Goal: Task Accomplishment & Management: Complete application form

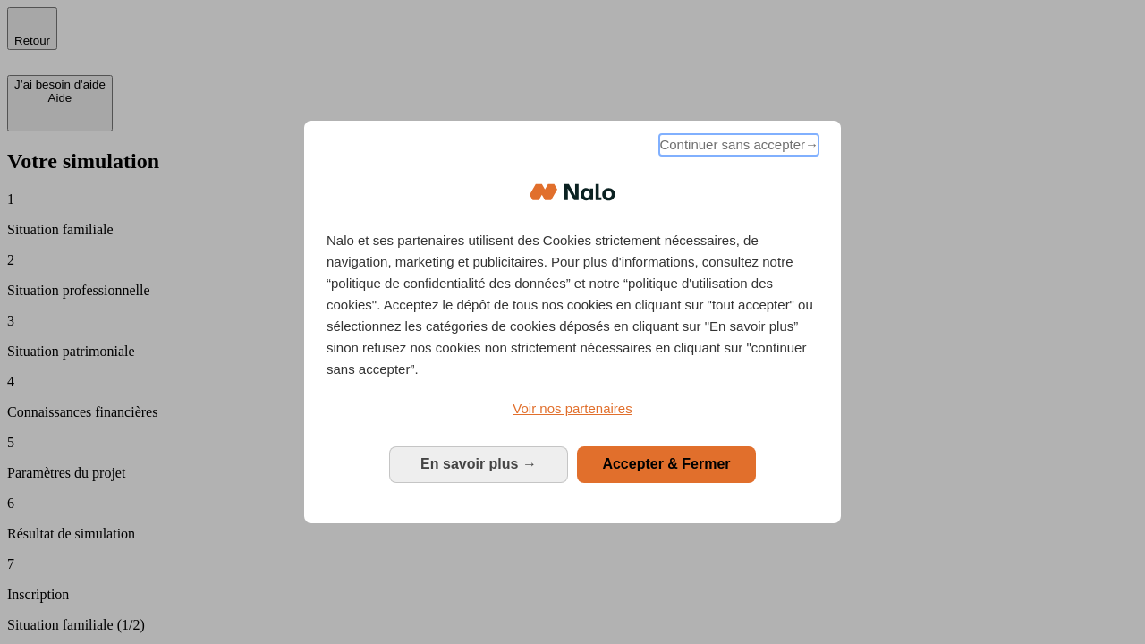
click at [737, 148] on span "Continuer sans accepter →" at bounding box center [738, 144] width 159 height 21
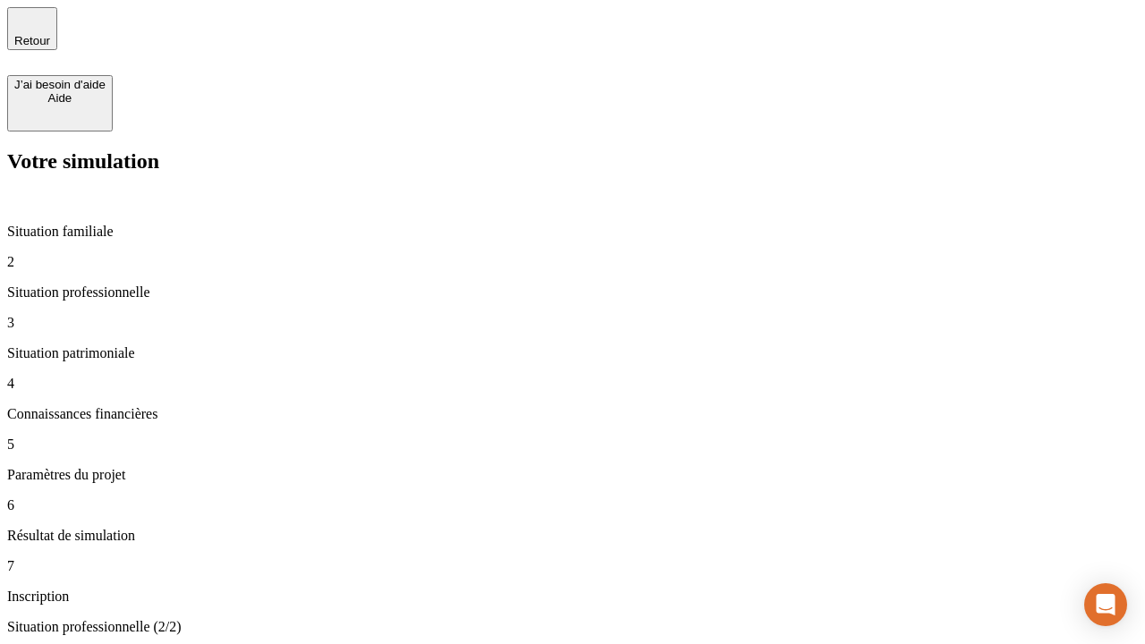
type input "30 000"
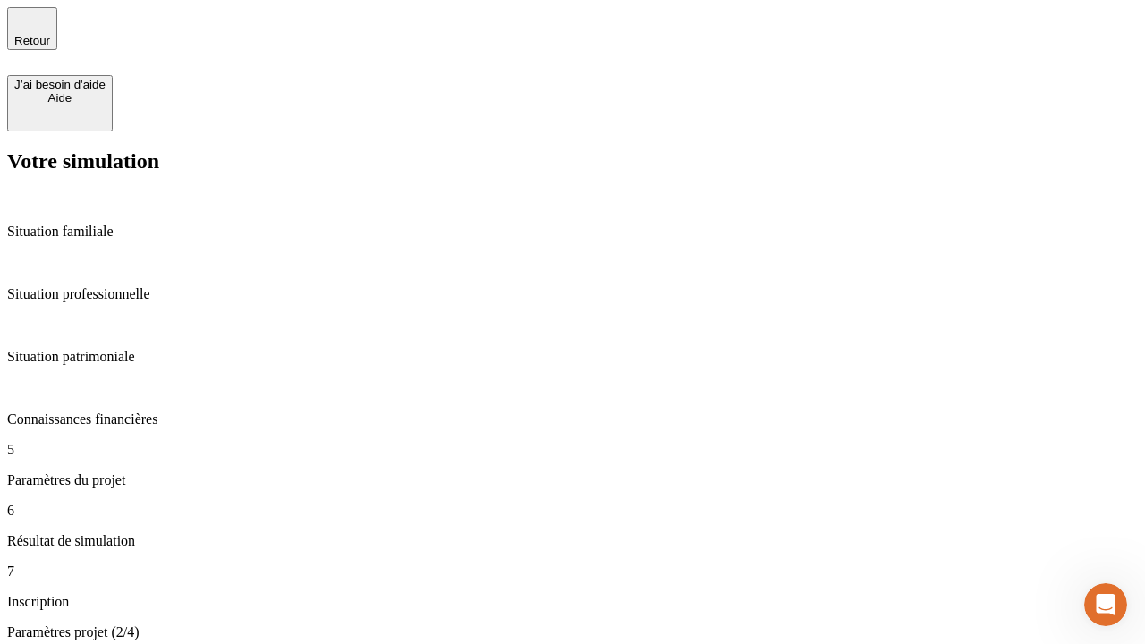
type input "25"
type input "64"
type input "1 000"
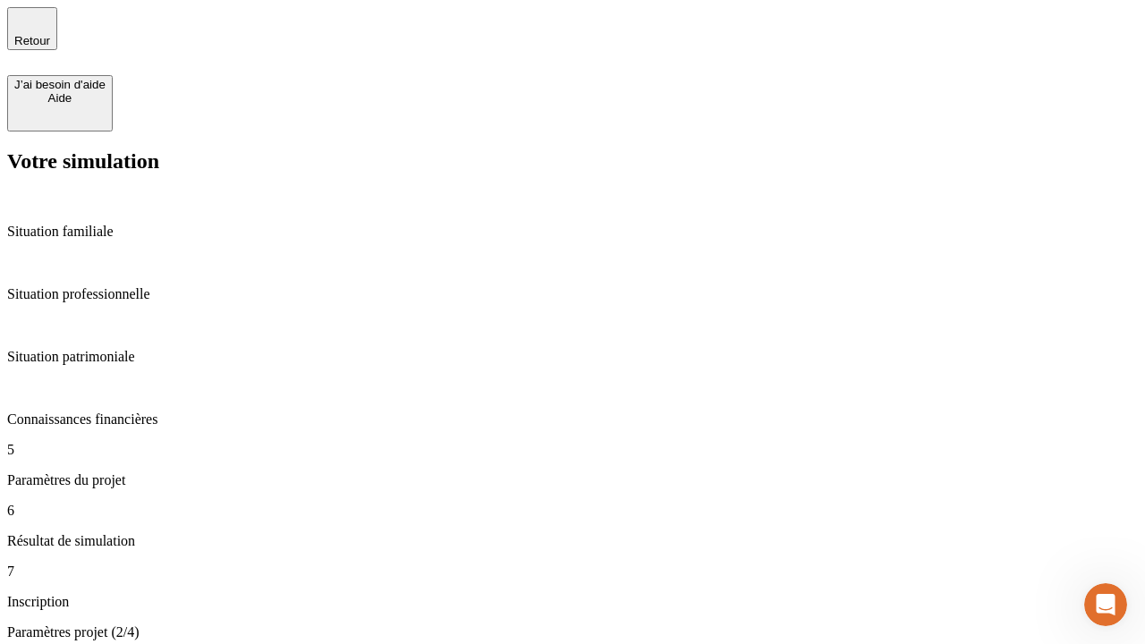
type input "640"
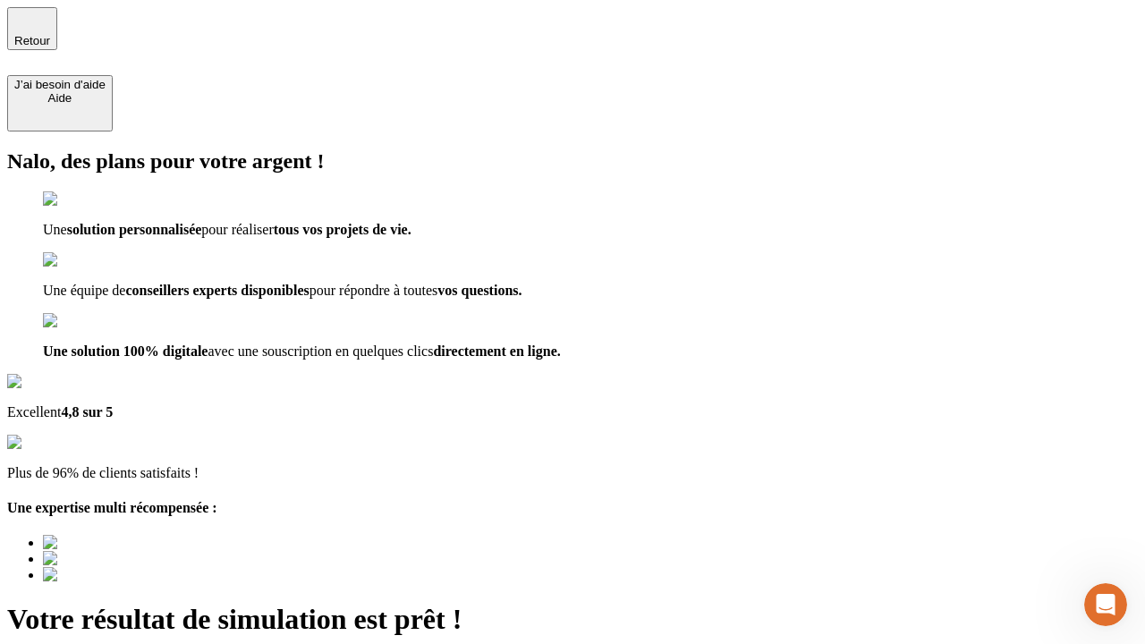
type input "[EMAIL_ADDRESS][PERSON_NAME][DOMAIN_NAME]"
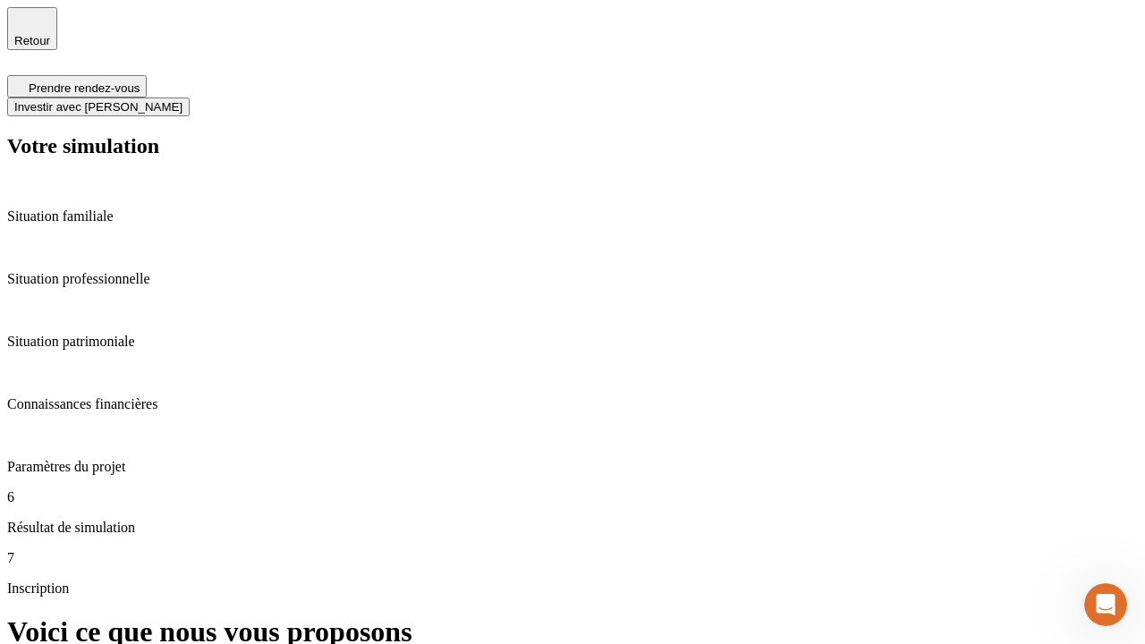
click at [183, 100] on span "Investir avec [PERSON_NAME]" at bounding box center [98, 106] width 168 height 13
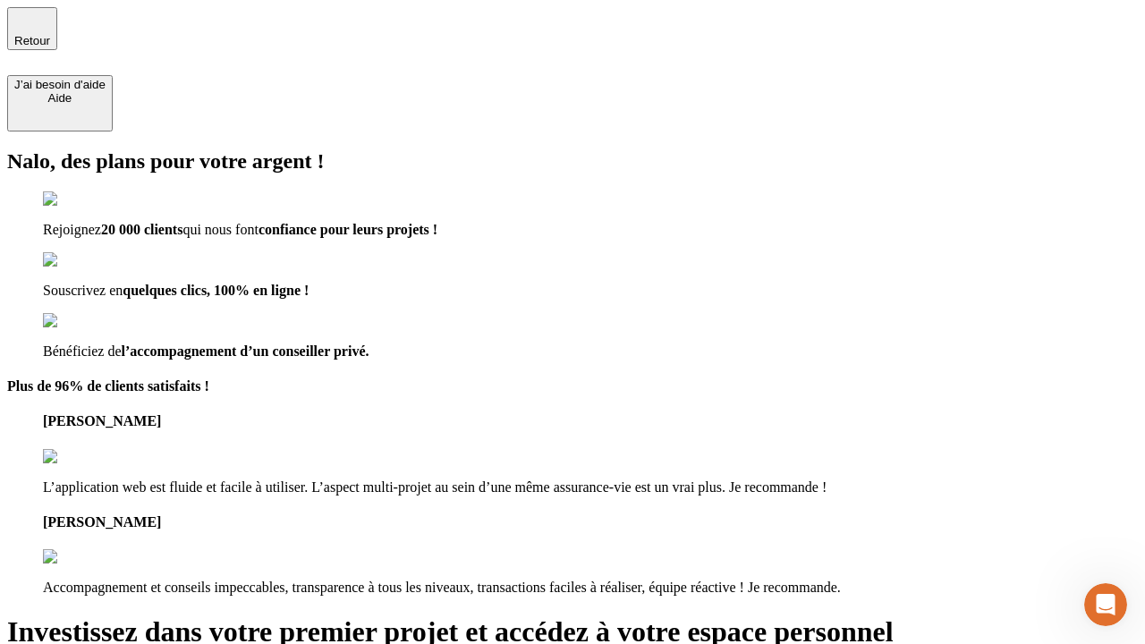
type input "[EMAIL_ADDRESS][PERSON_NAME][DOMAIN_NAME]"
